Goal: Task Accomplishment & Management: Complete application form

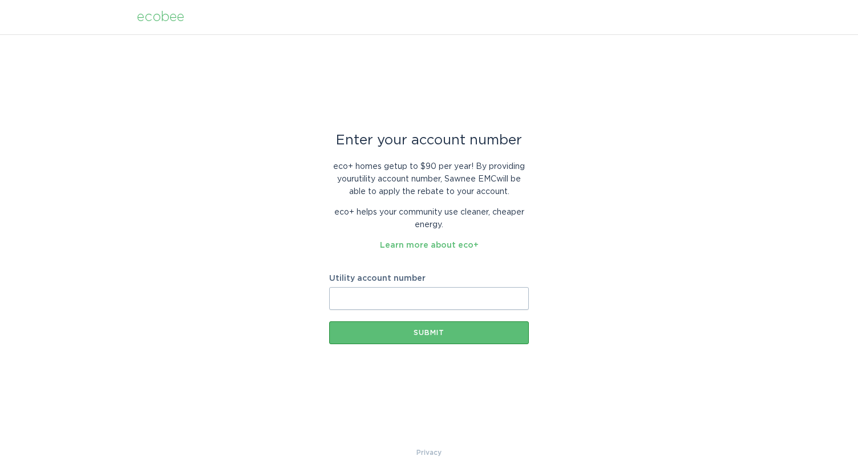
click at [411, 300] on input "Utility account number" at bounding box center [429, 298] width 200 height 23
type input "2407963001"
click at [378, 334] on div "Submit" at bounding box center [429, 332] width 188 height 7
